Goal: Find specific page/section: Find specific page/section

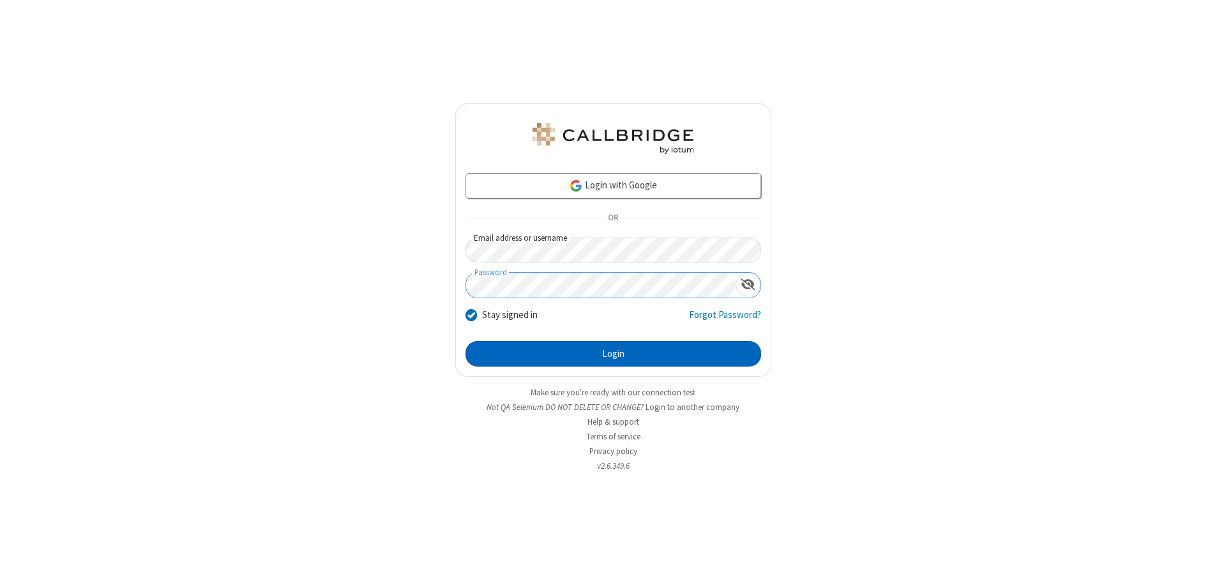
click at [613, 354] on button "Login" at bounding box center [613, 354] width 296 height 26
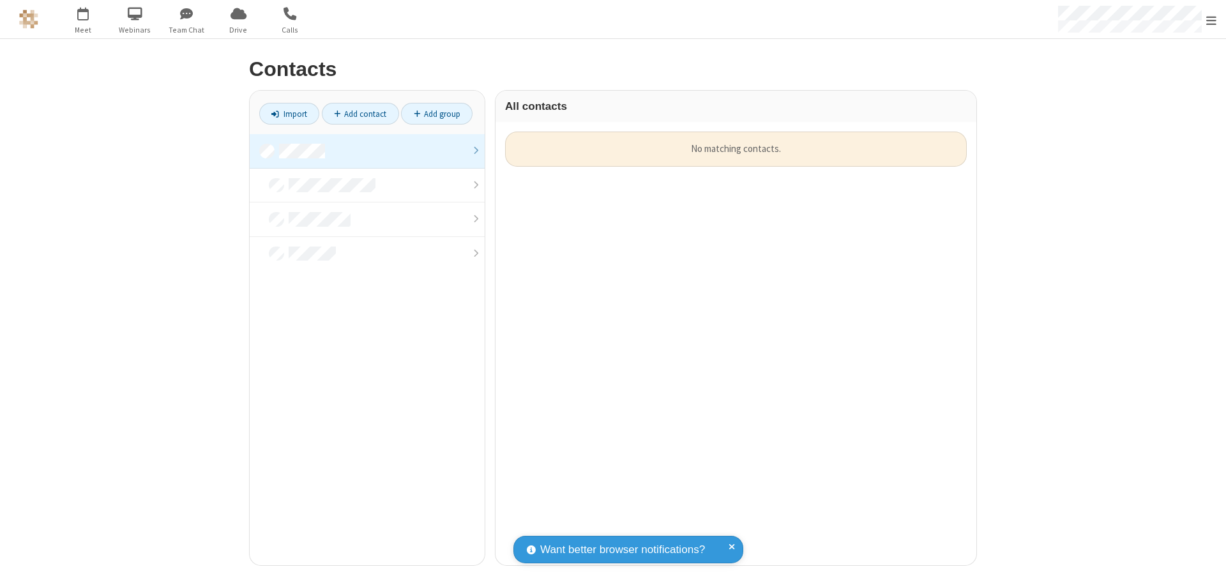
scroll to position [433, 471]
click at [367, 151] on link at bounding box center [367, 151] width 235 height 34
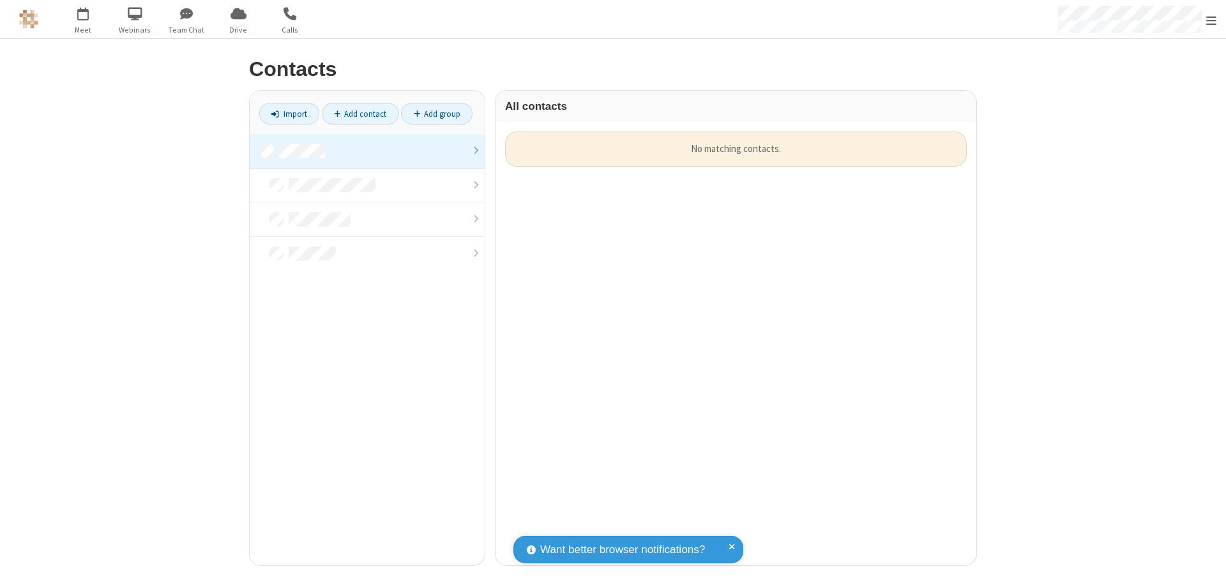
click at [367, 151] on link at bounding box center [367, 151] width 235 height 34
